Goal: Information Seeking & Learning: Learn about a topic

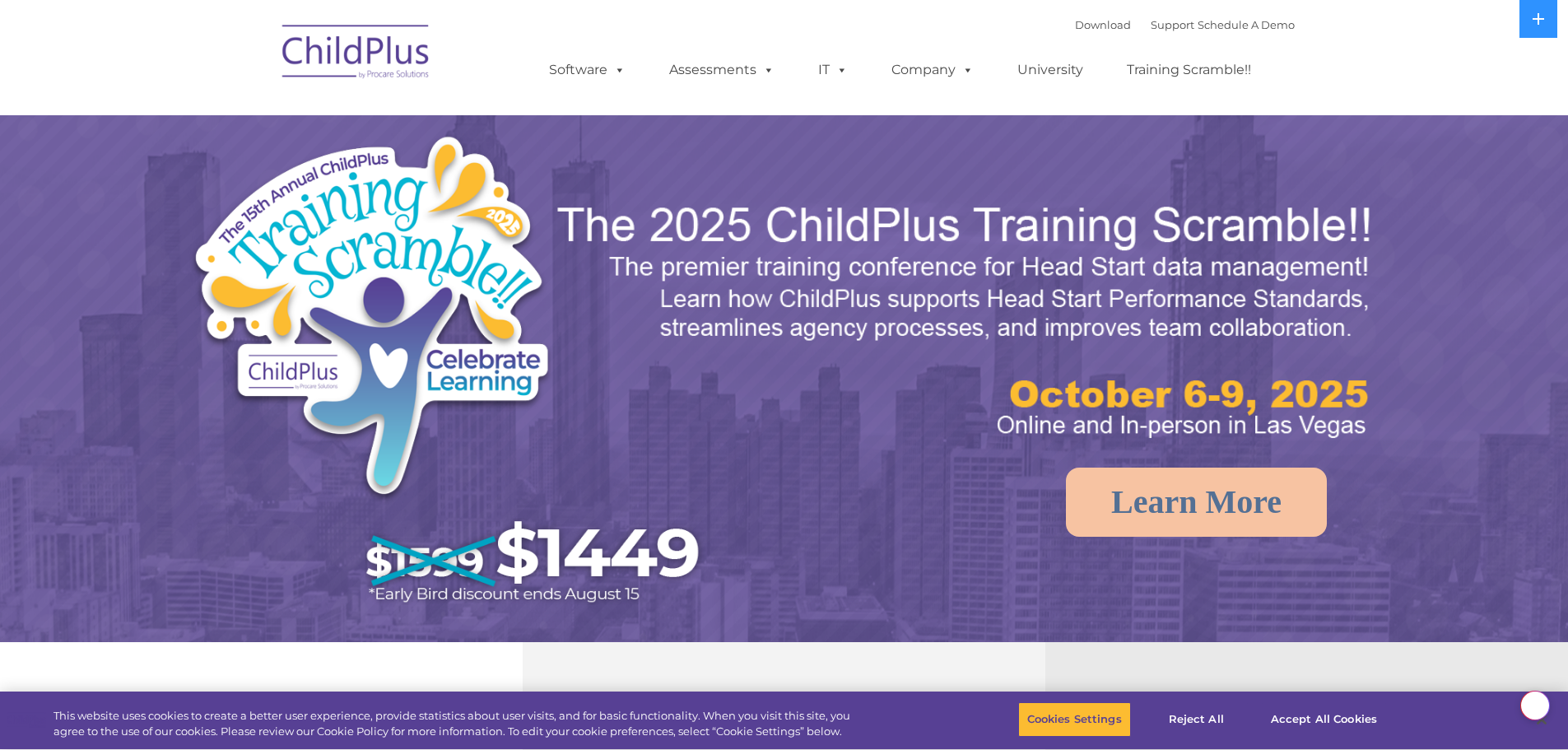
select select "MEDIUM"
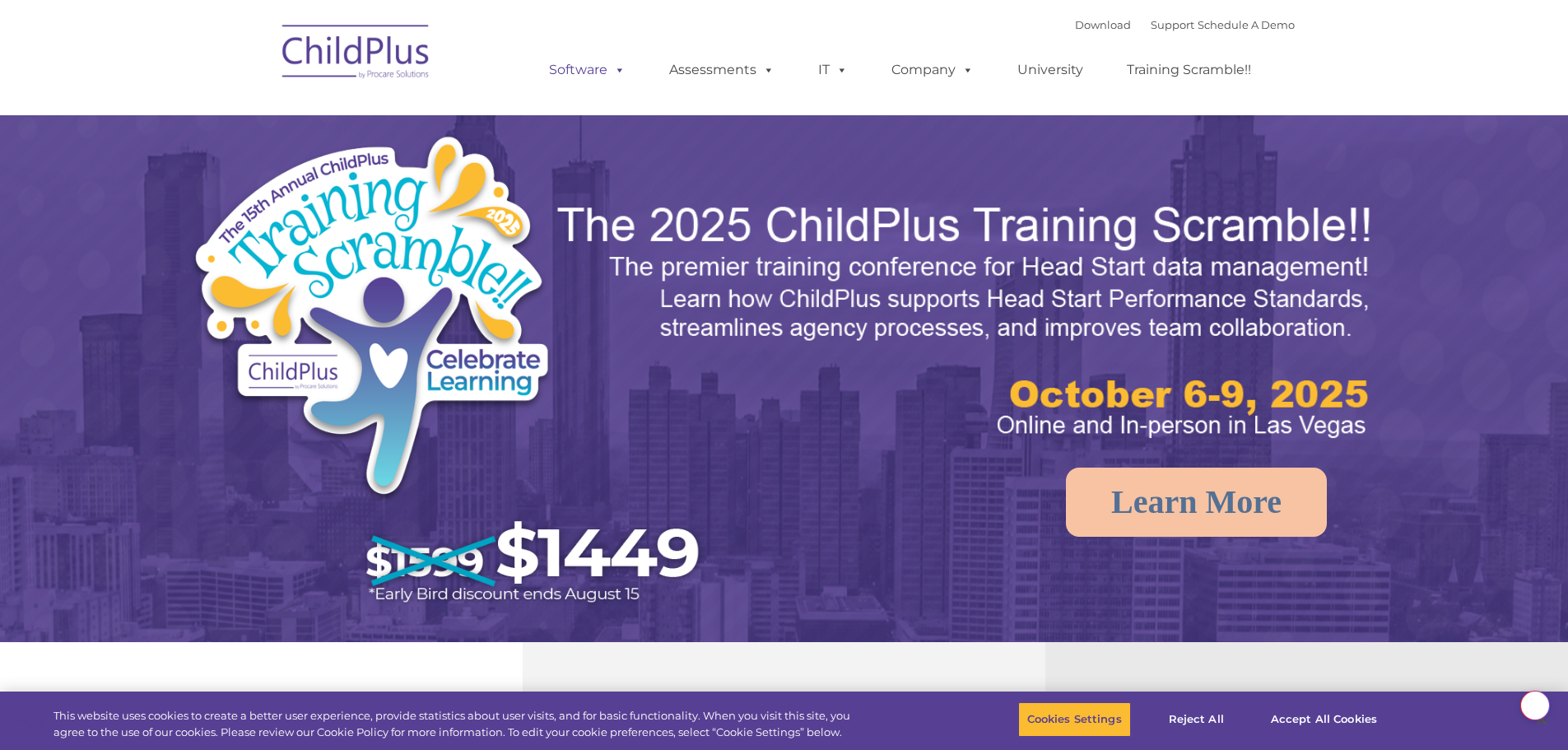
select select "MEDIUM"
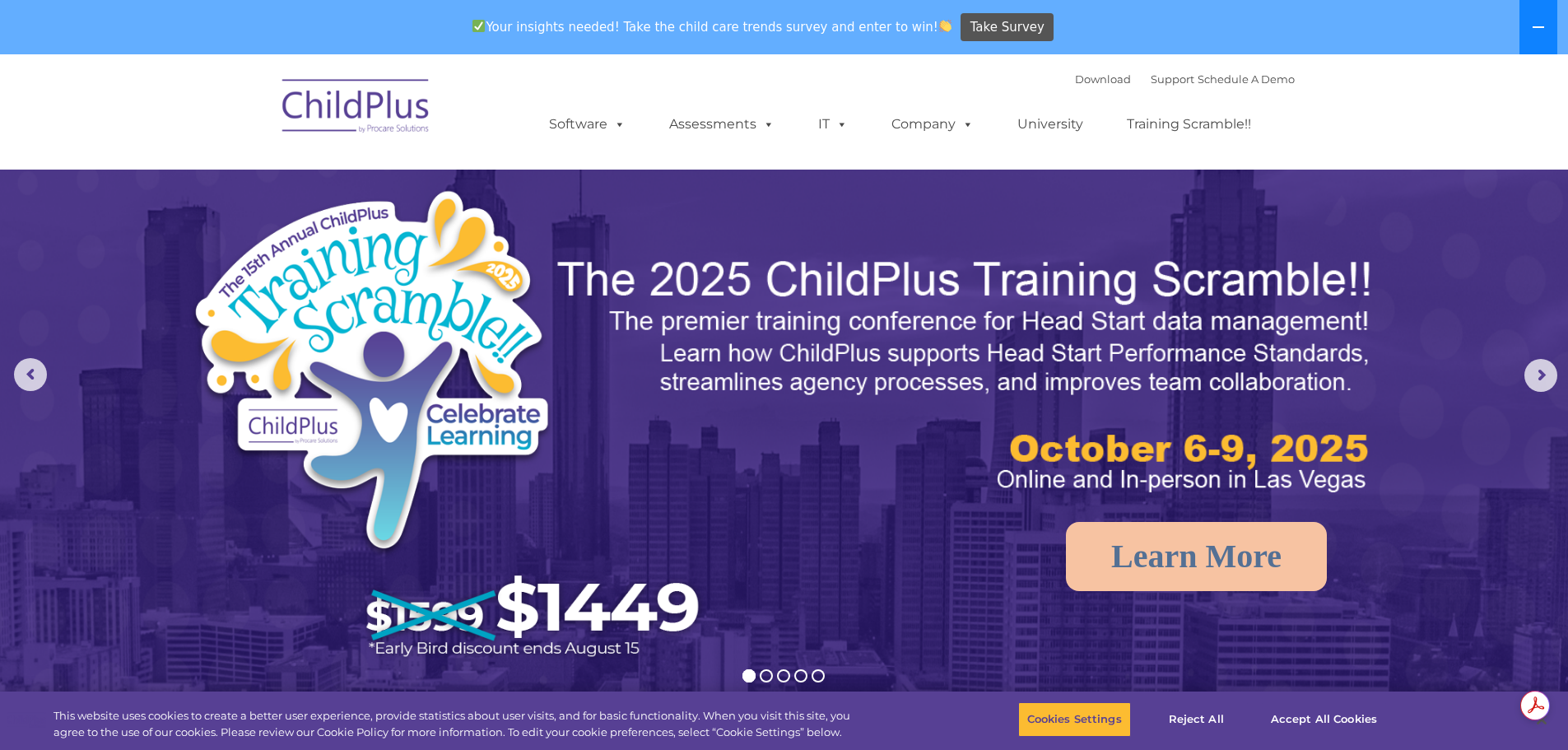
click at [1524, 26] on button at bounding box center [1538, 26] width 38 height 54
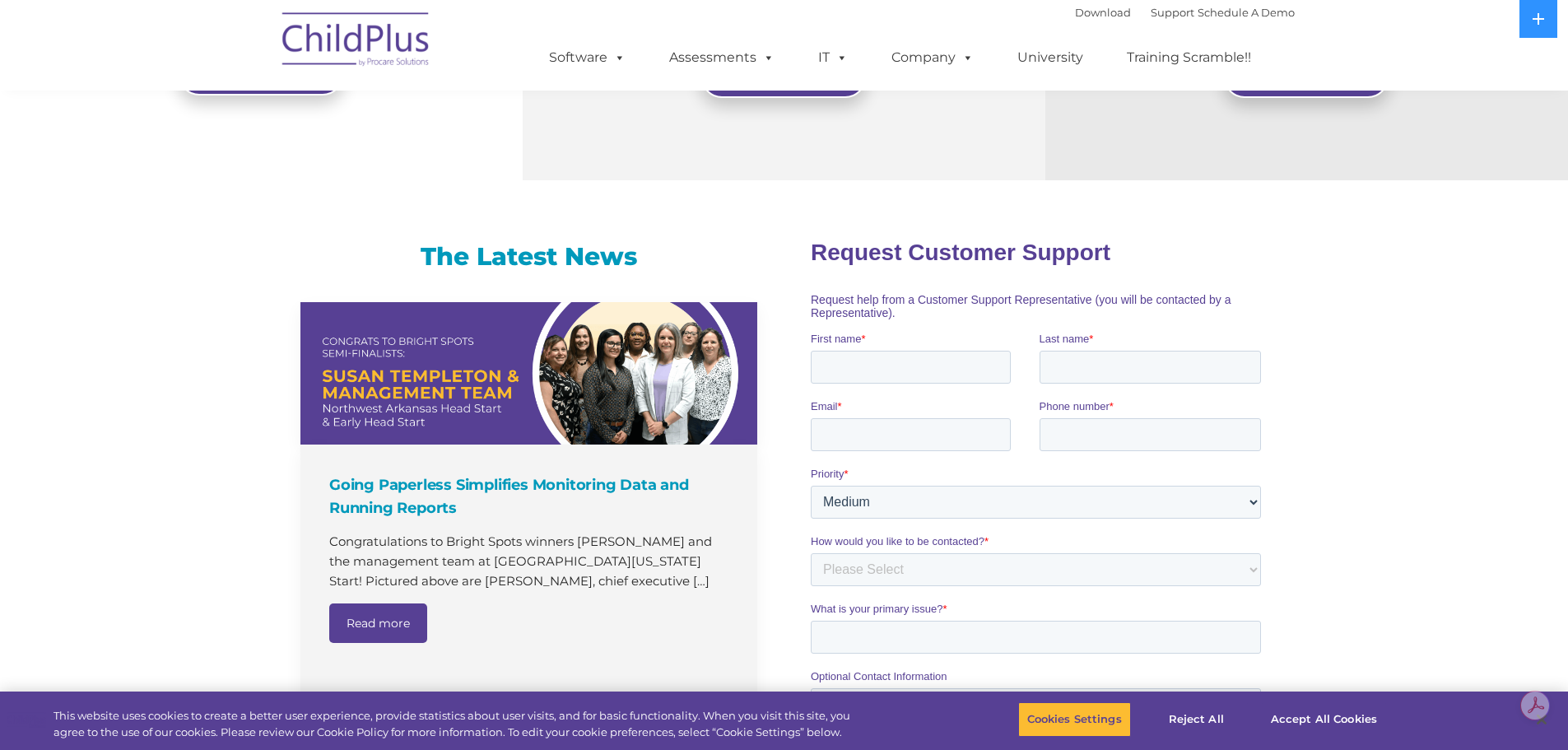
scroll to position [1600, 0]
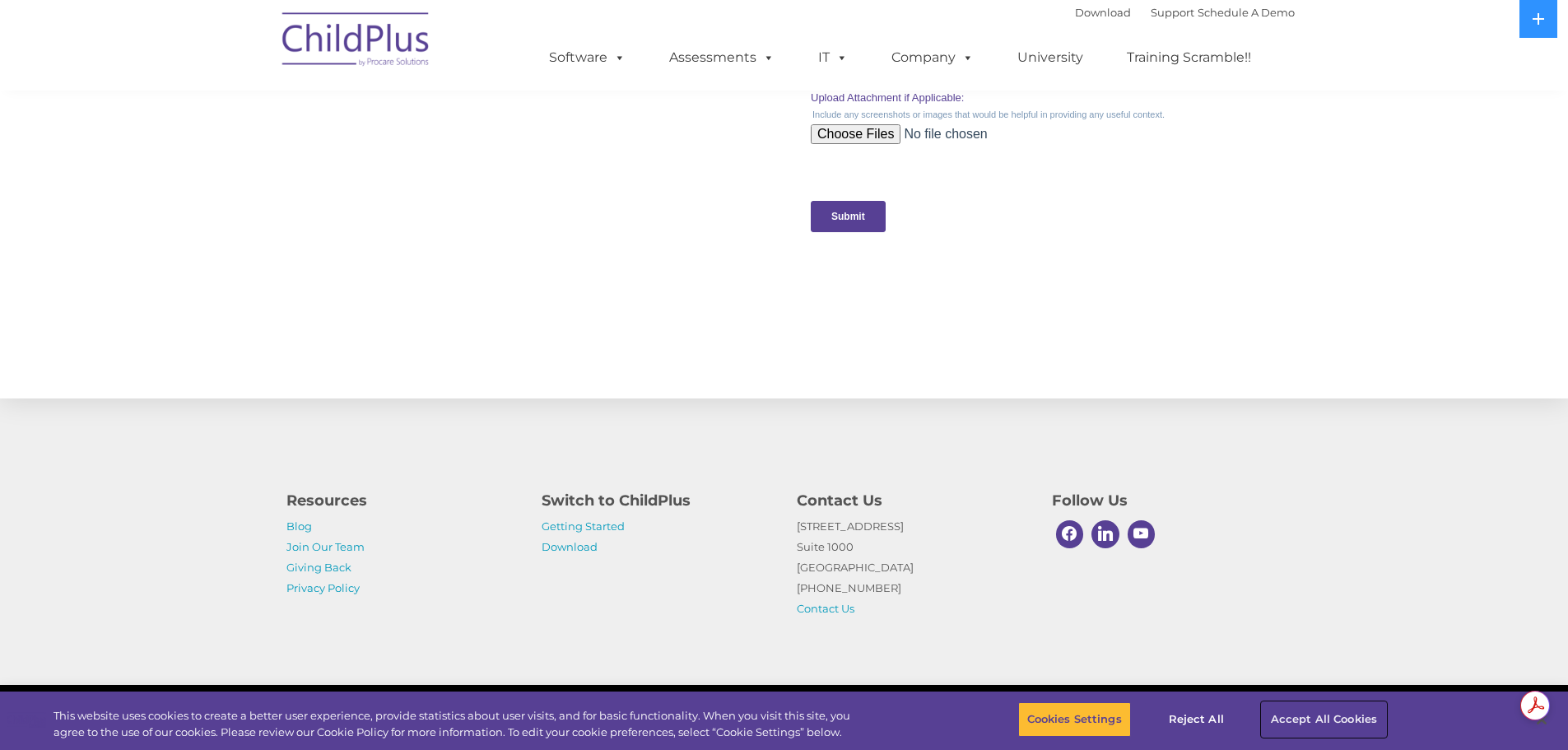
click at [1337, 722] on button "Accept All Cookies" at bounding box center [1324, 719] width 125 height 34
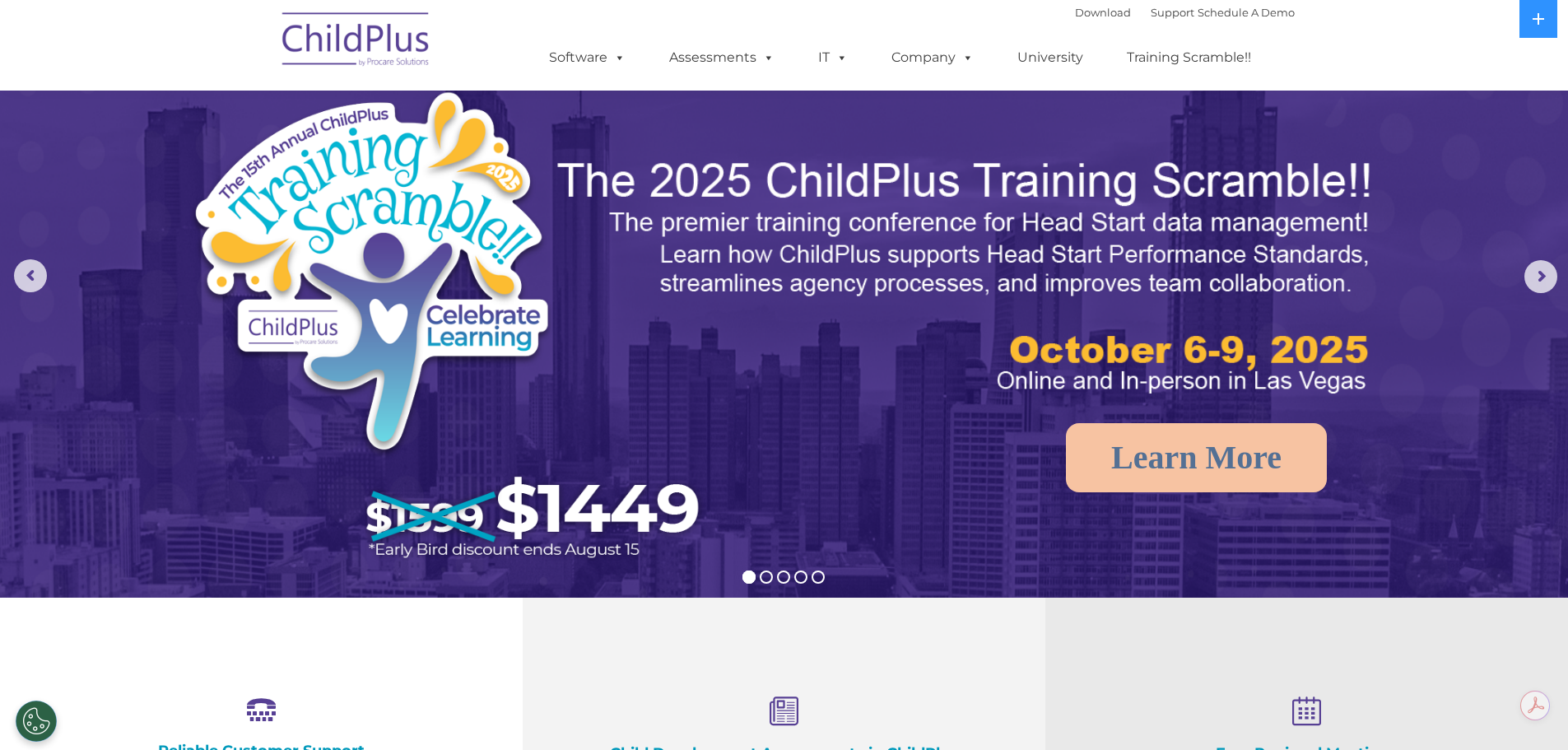
scroll to position [0, 0]
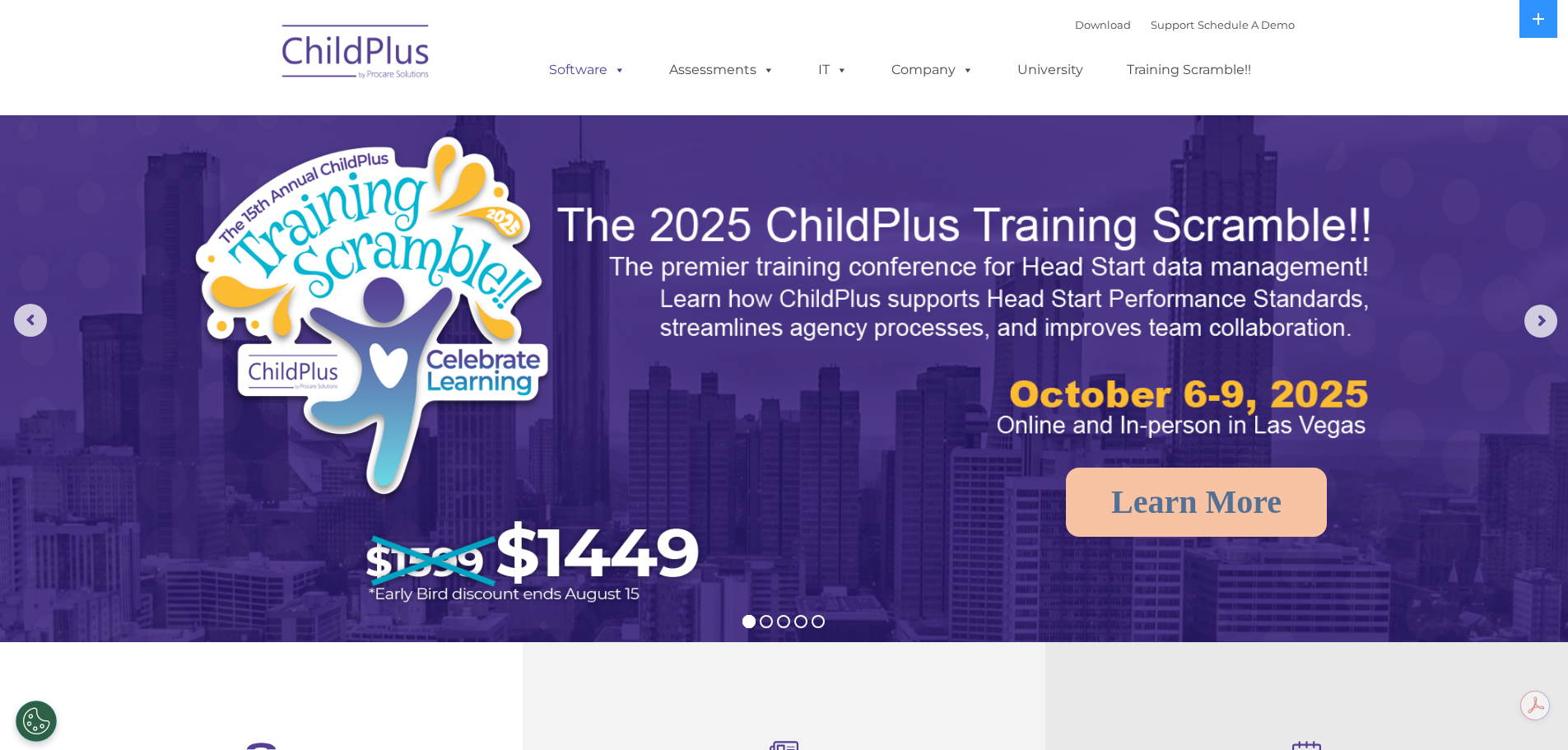
click at [619, 75] on span at bounding box center [616, 70] width 18 height 16
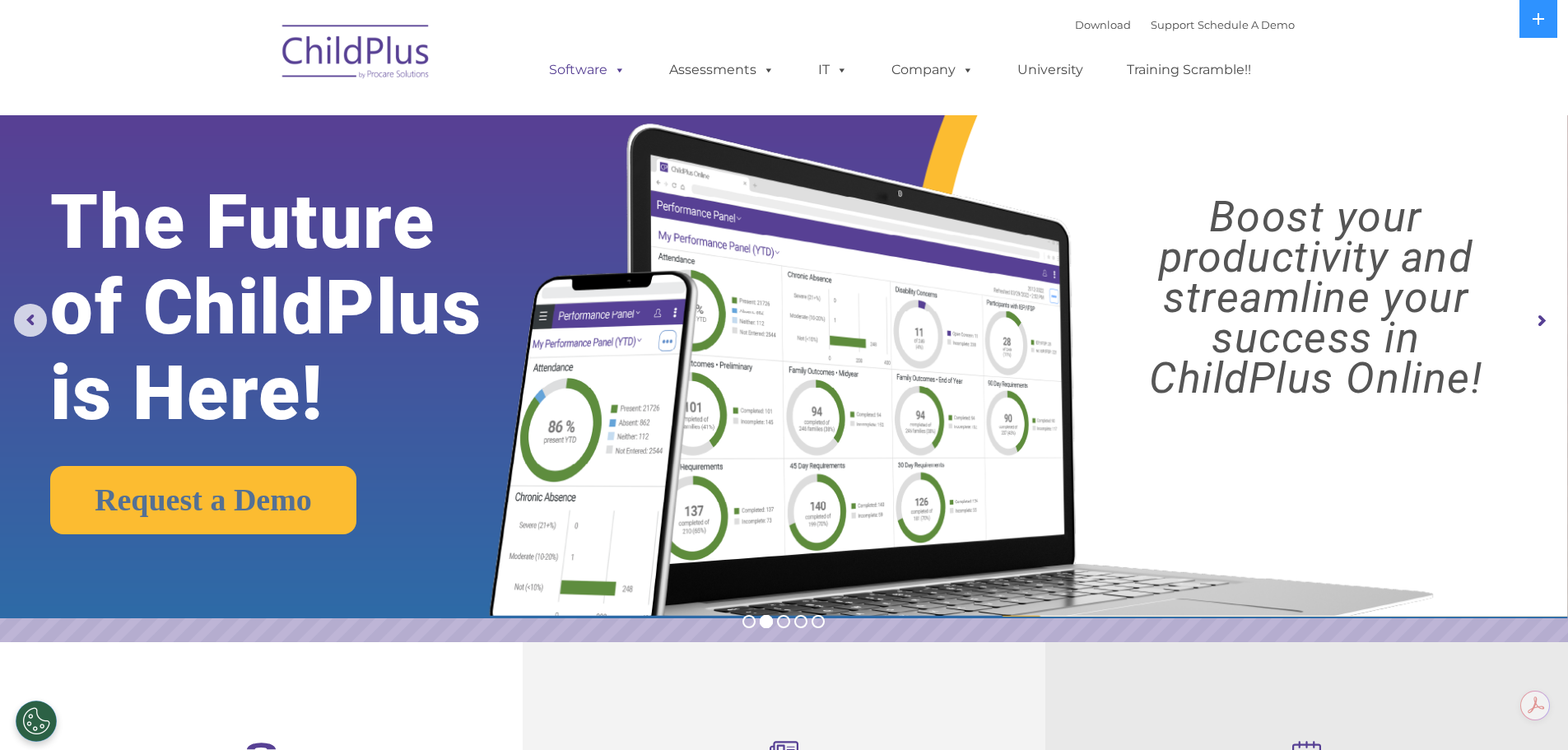
click at [610, 71] on span at bounding box center [616, 70] width 18 height 16
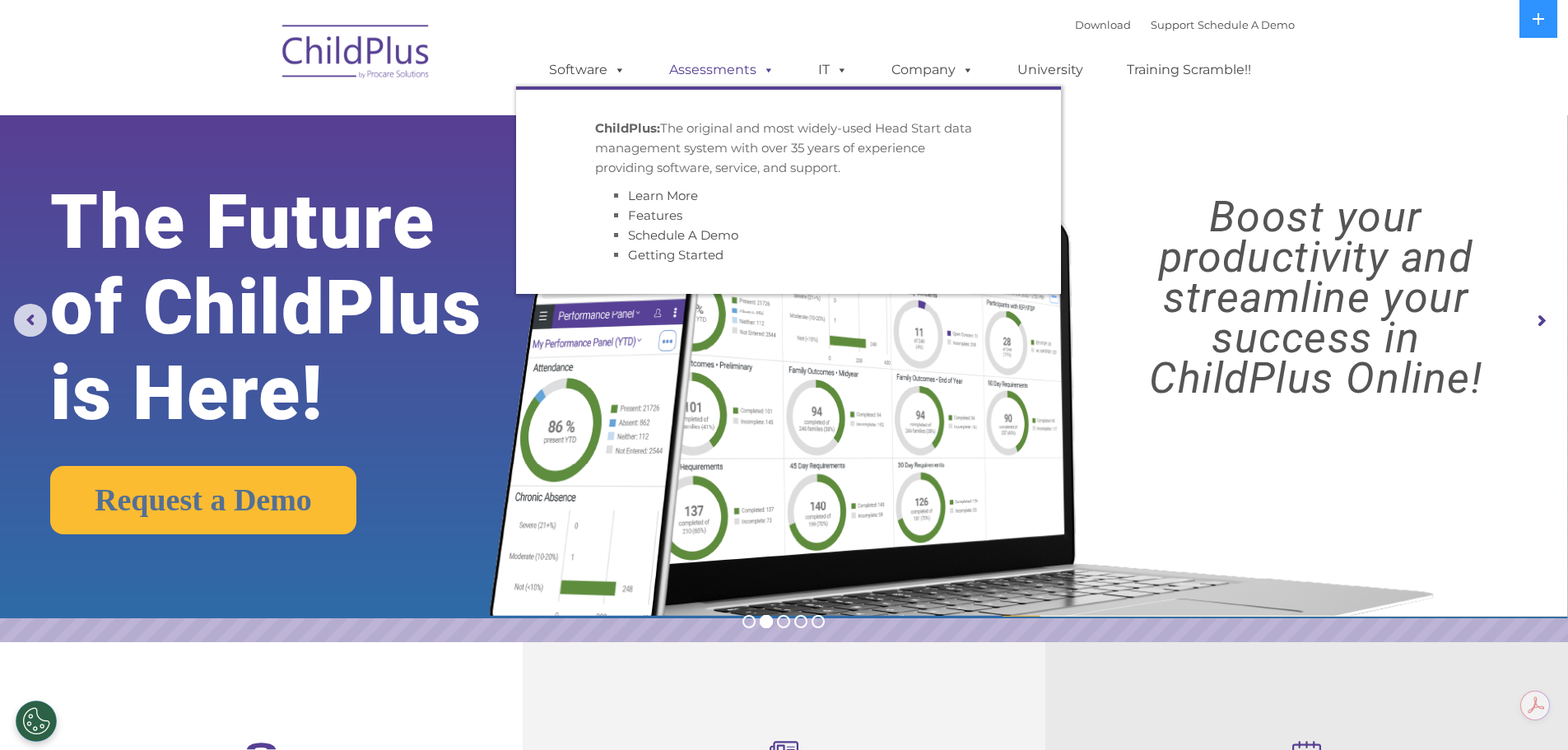
click at [744, 72] on link "Assessments" at bounding box center [722, 71] width 138 height 33
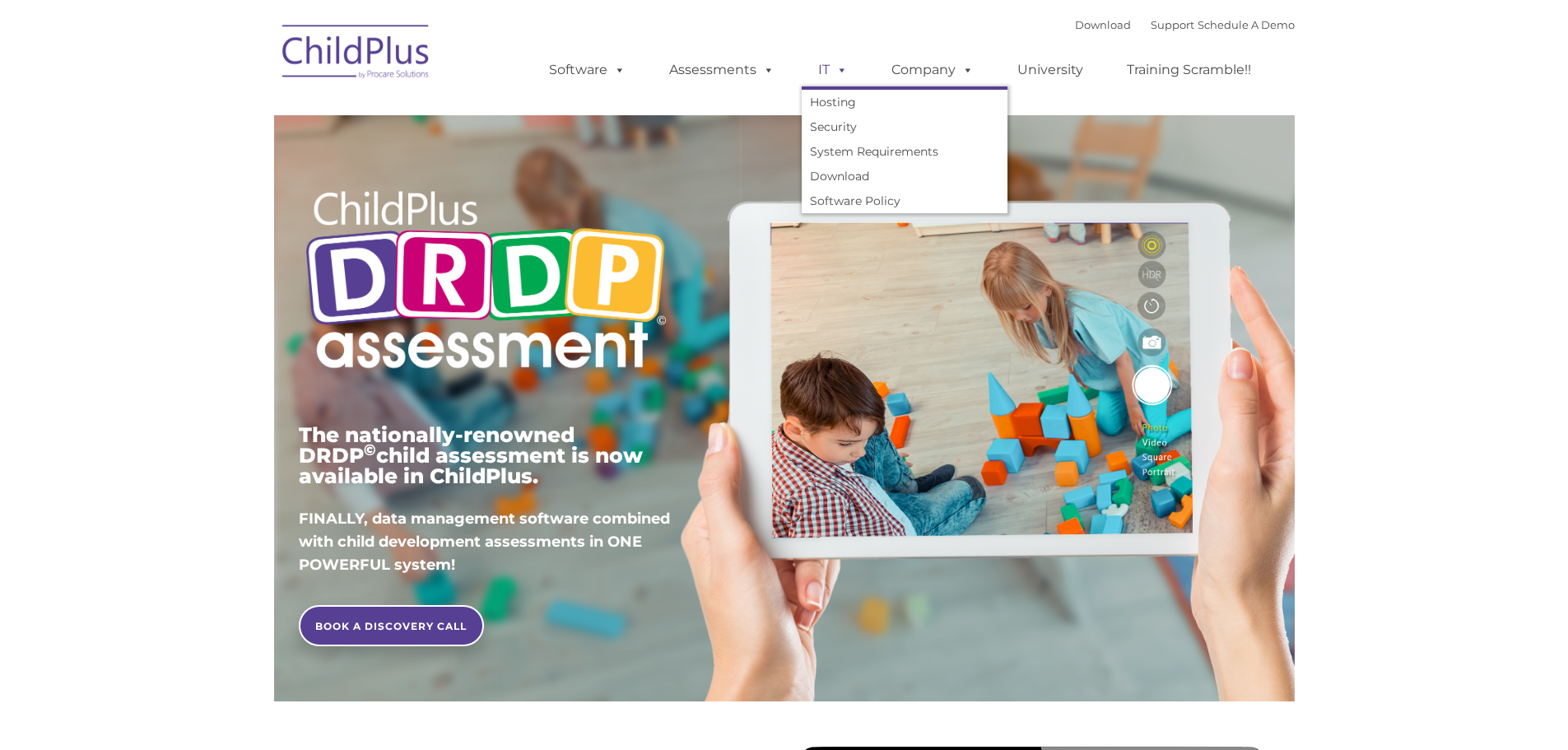
type input ""
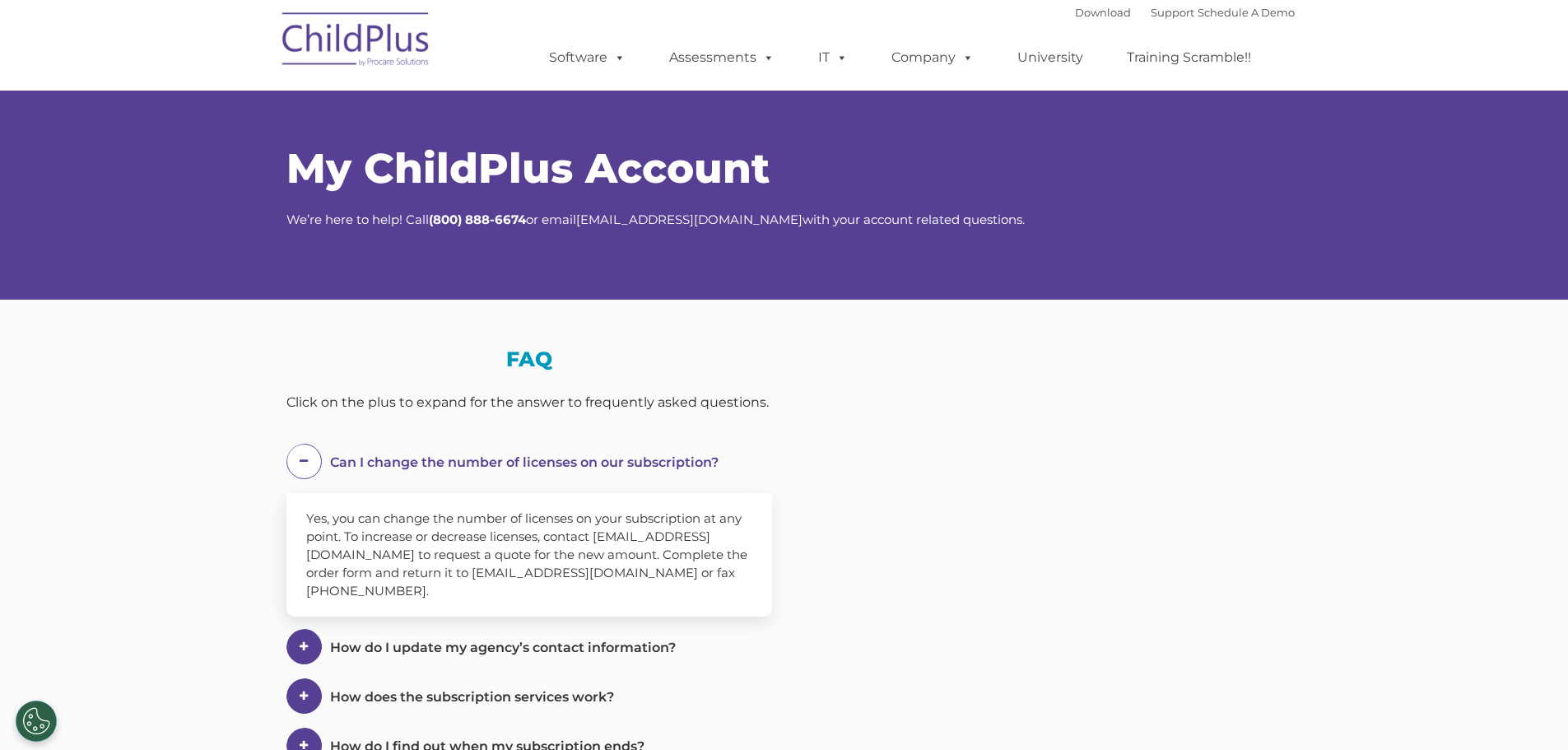
select select "MEDIUM"
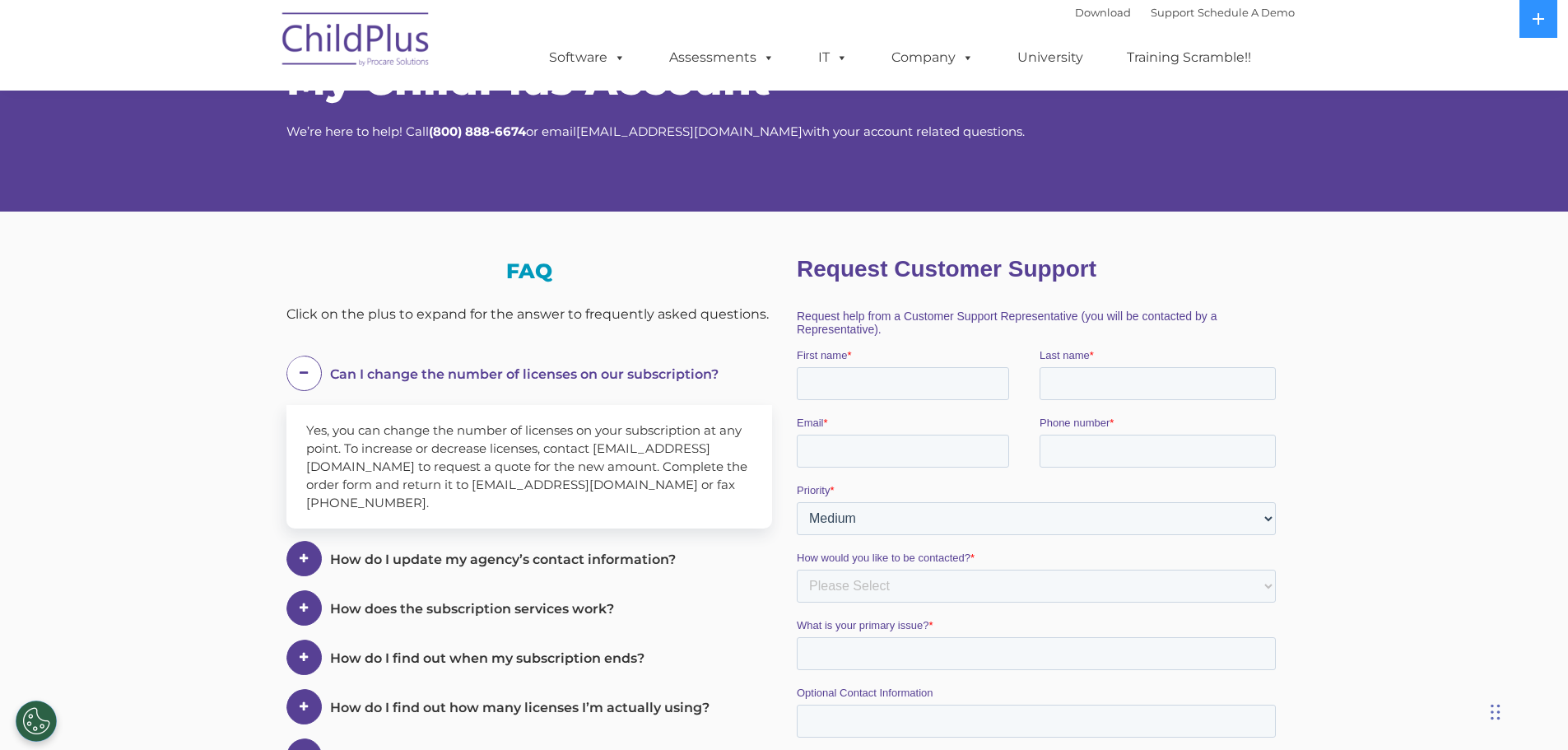
scroll to position [82, 0]
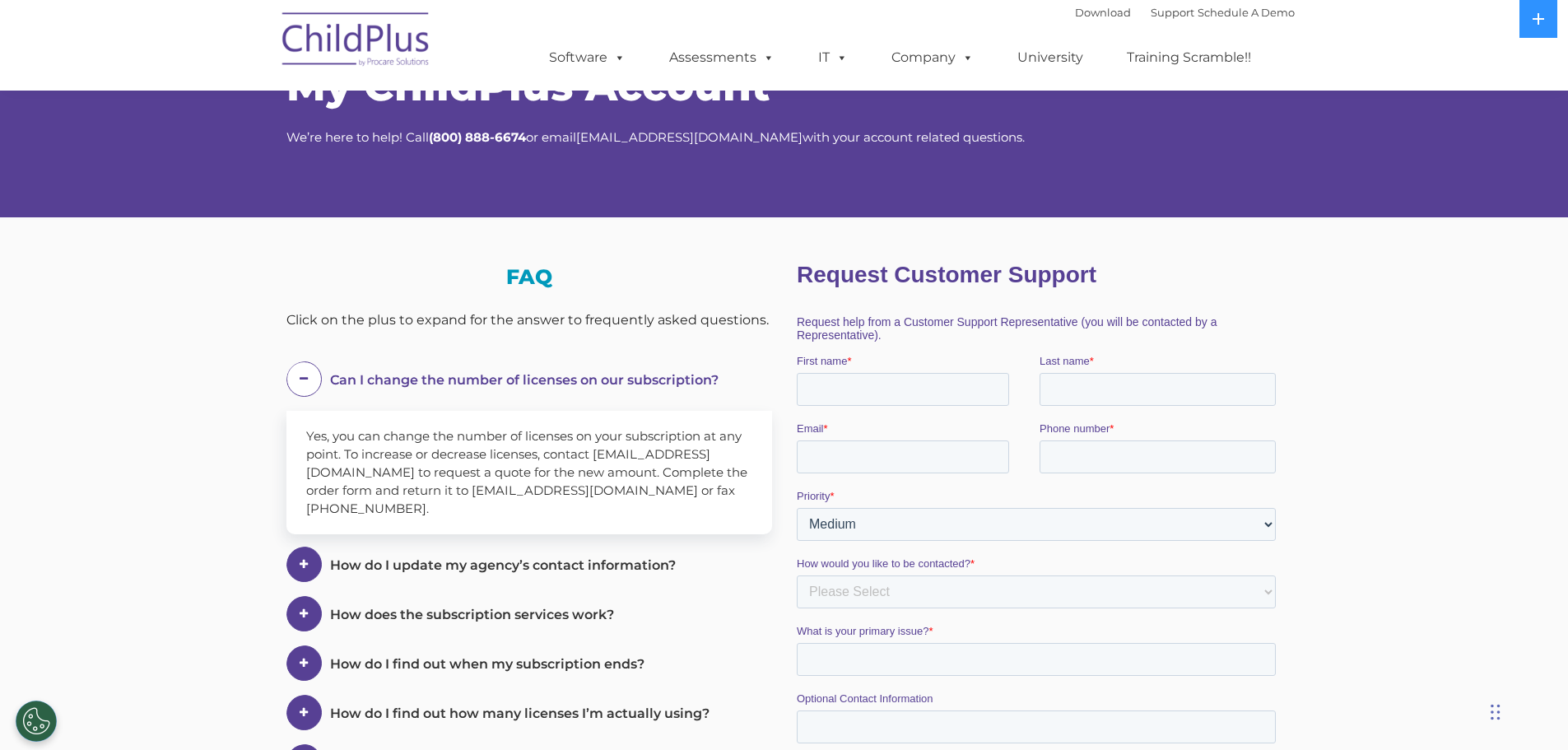
click at [377, 380] on span "Can I change the number of licenses on our subscription?" at bounding box center [525, 379] width 388 height 16
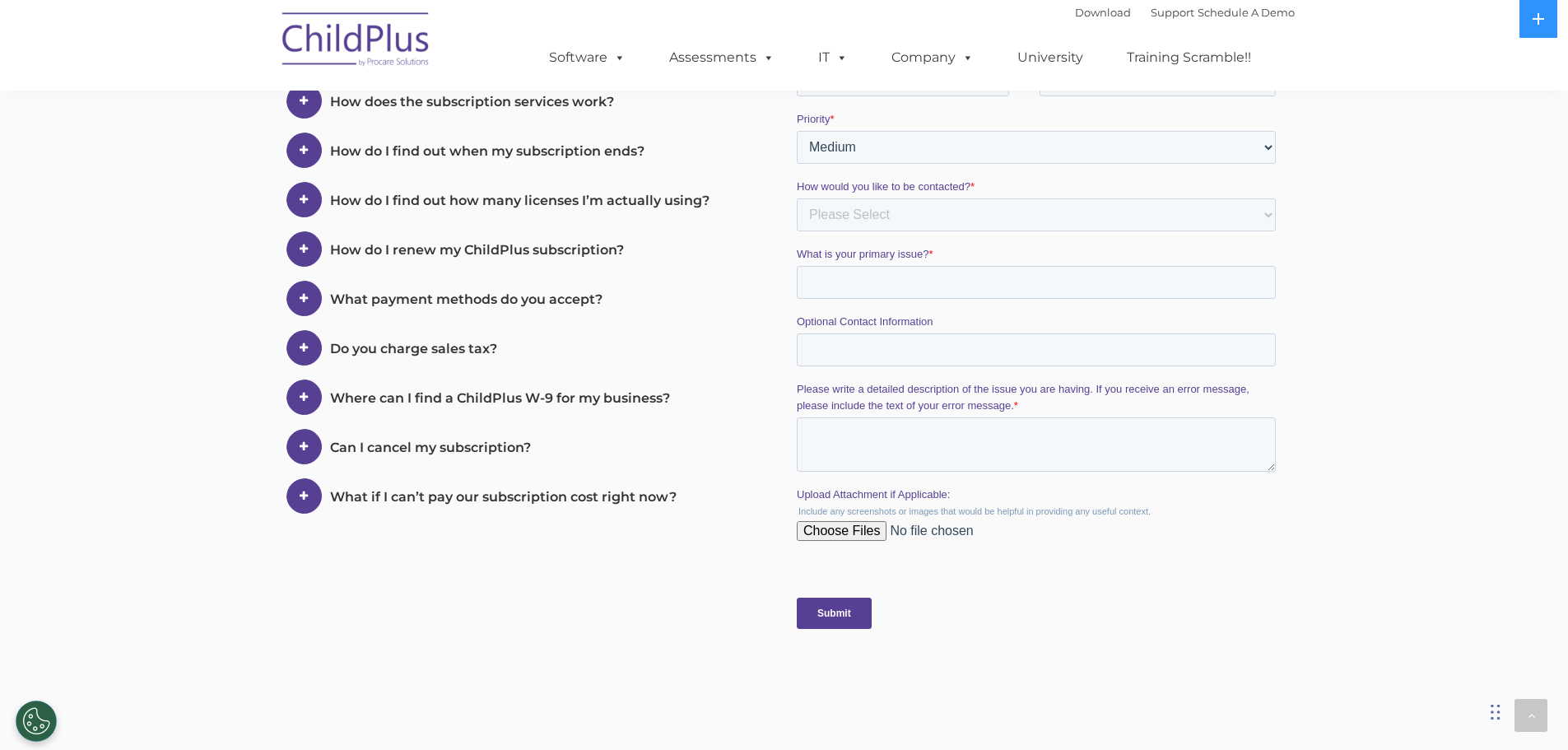
scroll to position [0, 0]
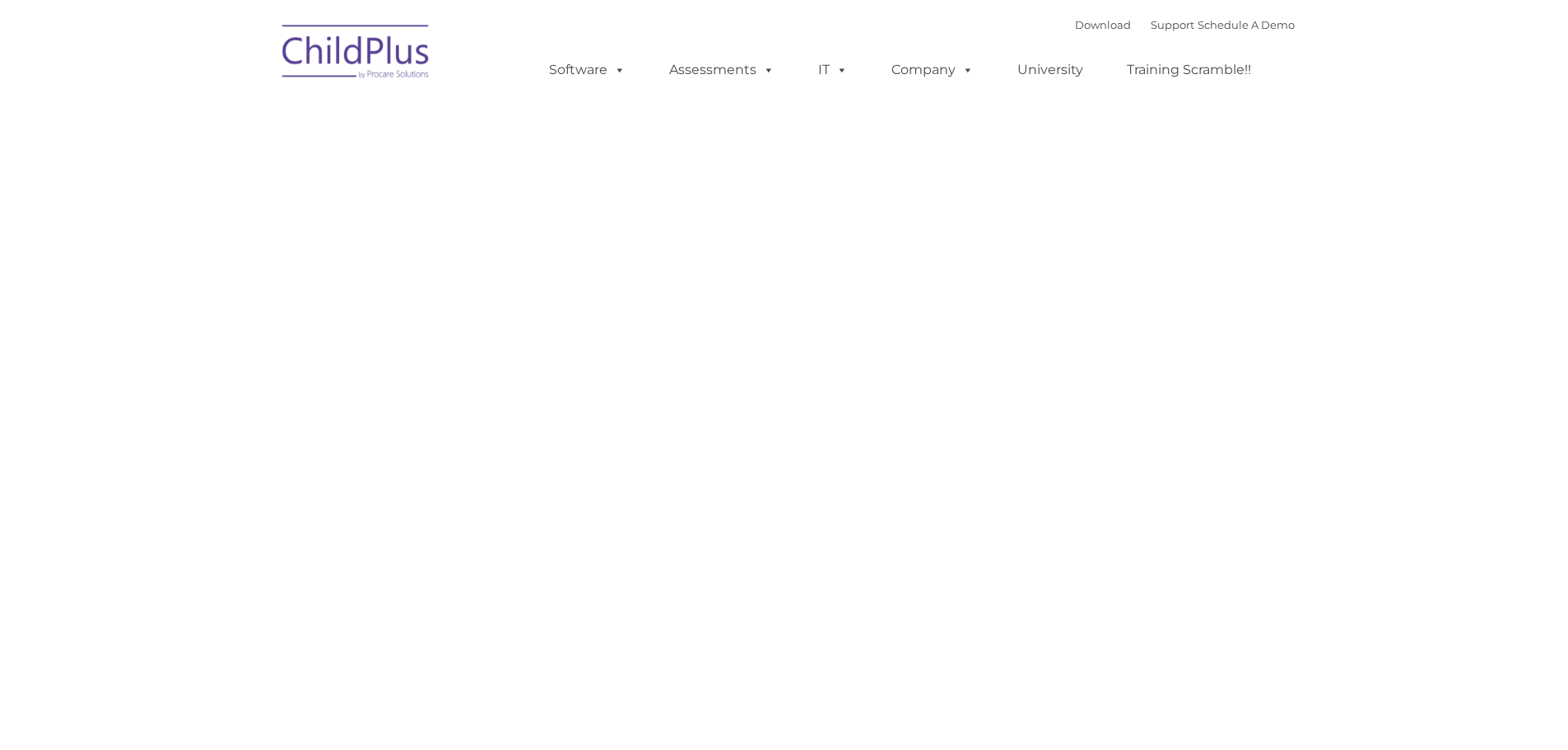
type input ""
